Goal: Use online tool/utility: Utilize a website feature to perform a specific function

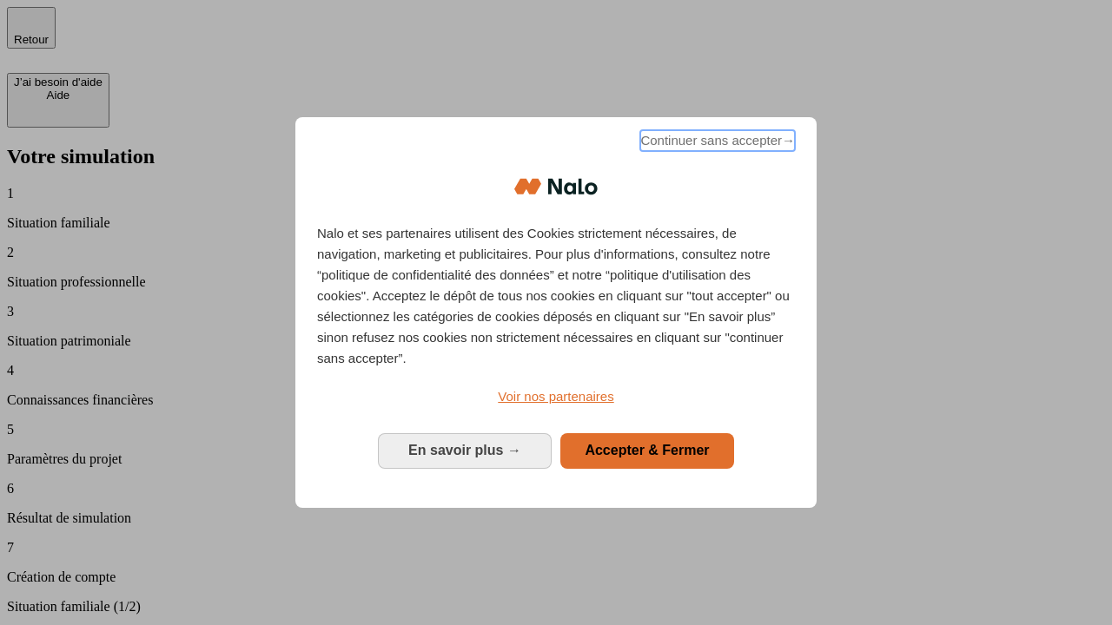
click at [716, 143] on span "Continuer sans accepter →" at bounding box center [717, 140] width 155 height 21
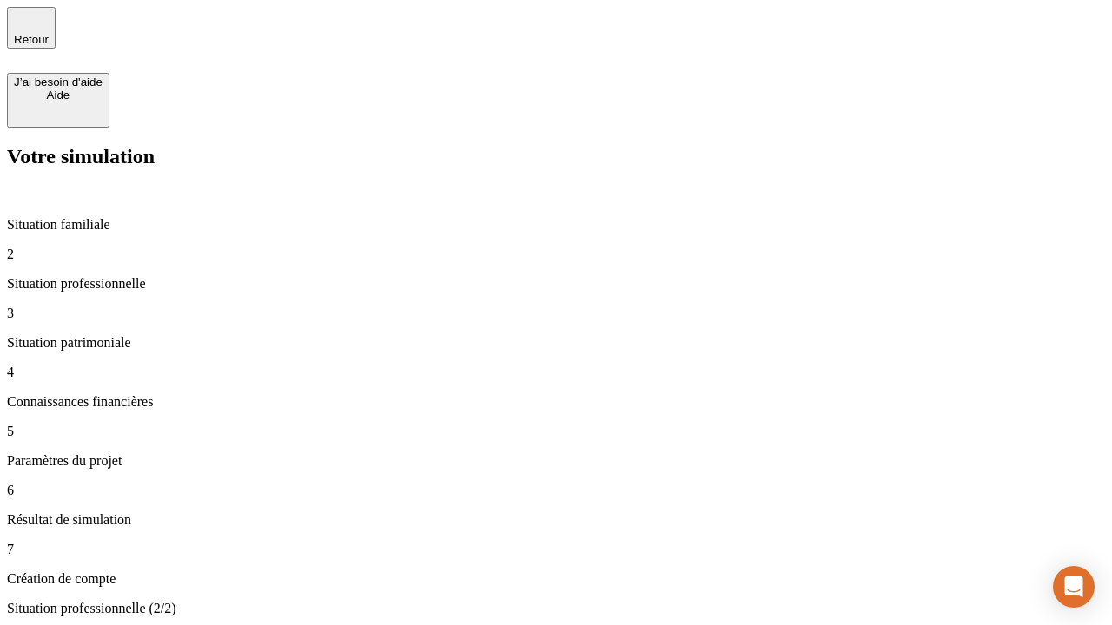
type input "30 000"
type input "1 000"
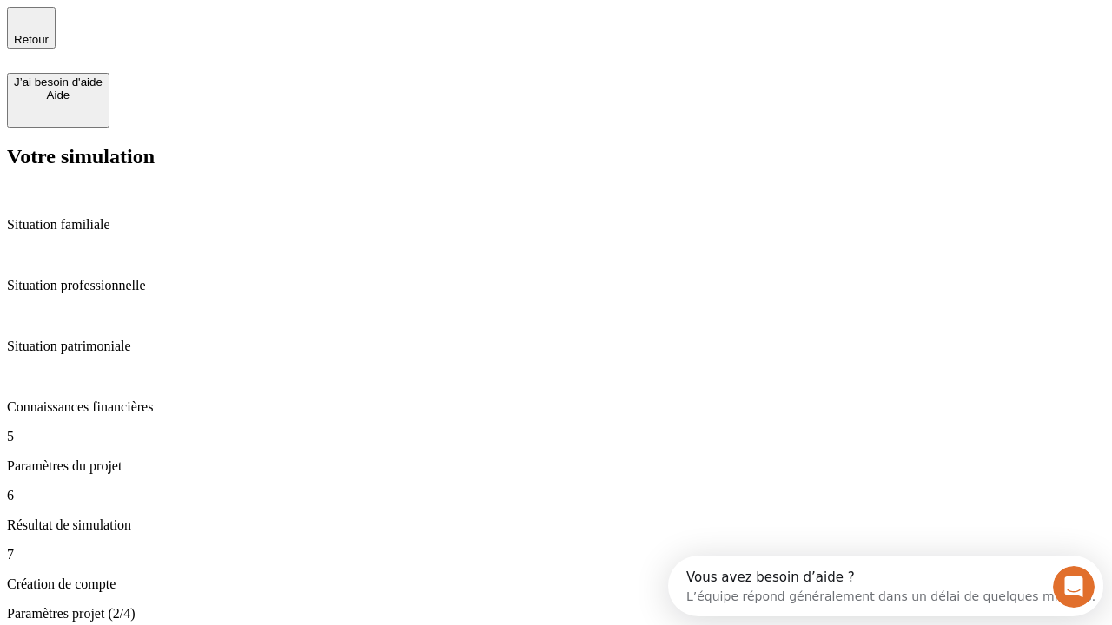
type input "65"
type input "5 000"
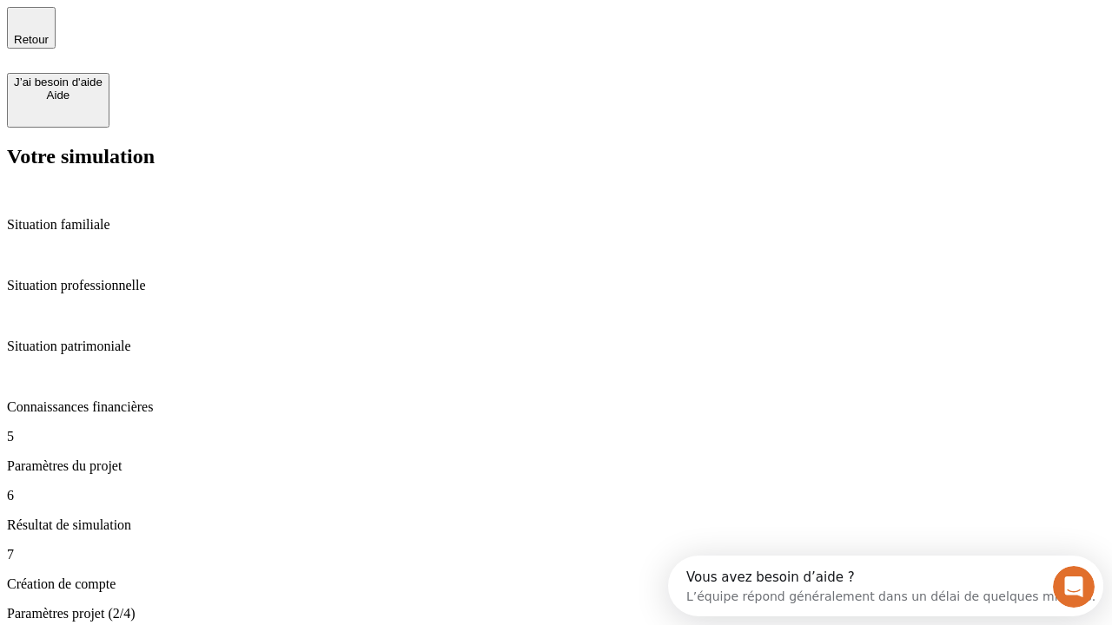
type input "640"
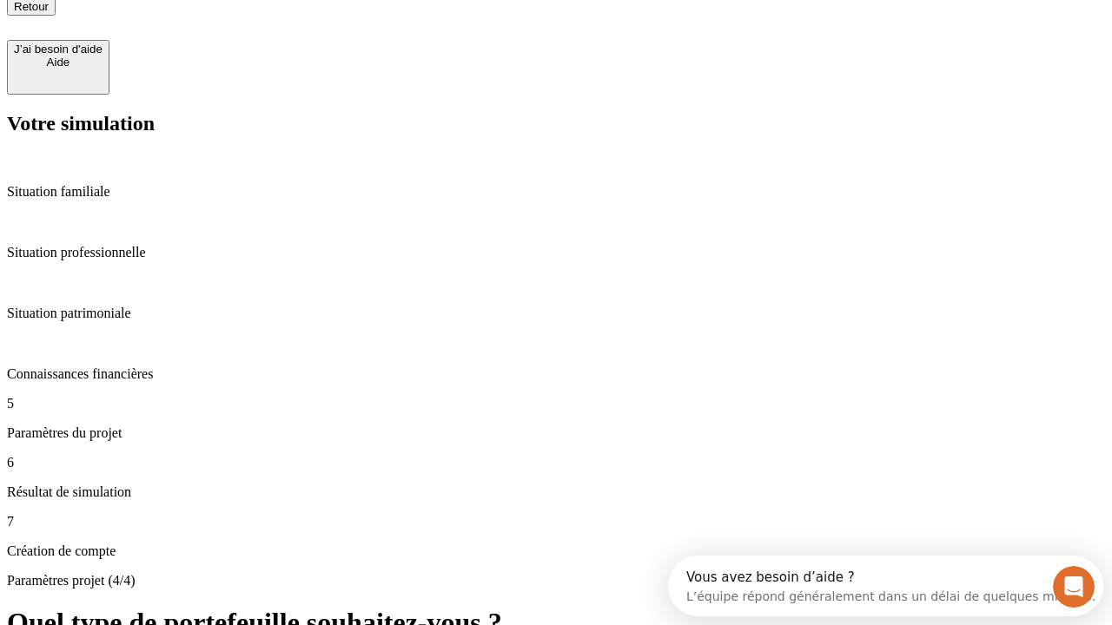
scroll to position [16, 0]
